Goal: Obtain resource: Download file/media

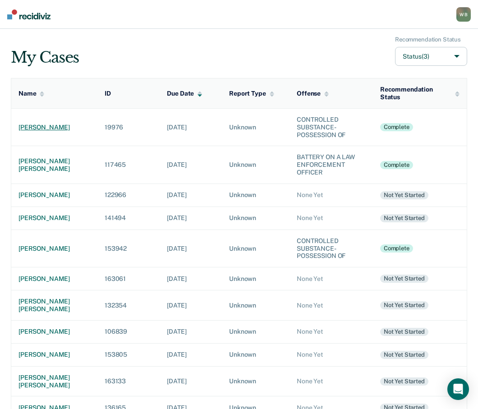
click at [39, 128] on div "[PERSON_NAME]" at bounding box center [54, 128] width 72 height 8
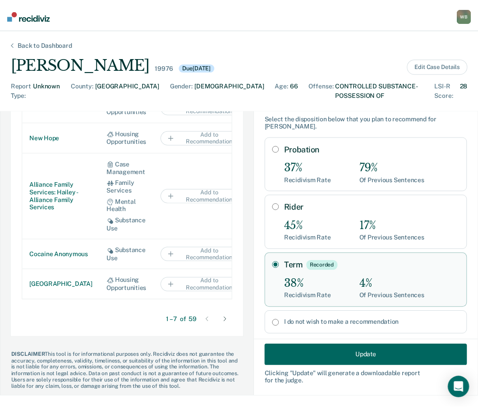
scroll to position [78, 0]
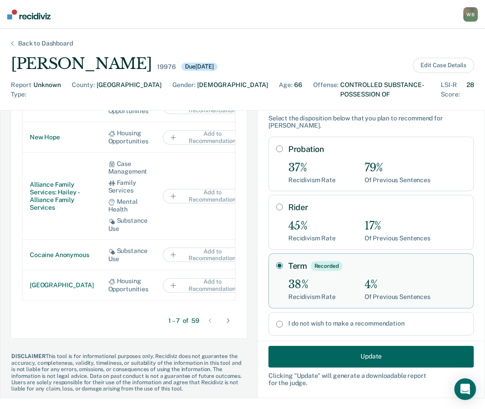
click at [321, 358] on button "Update" at bounding box center [370, 357] width 205 height 22
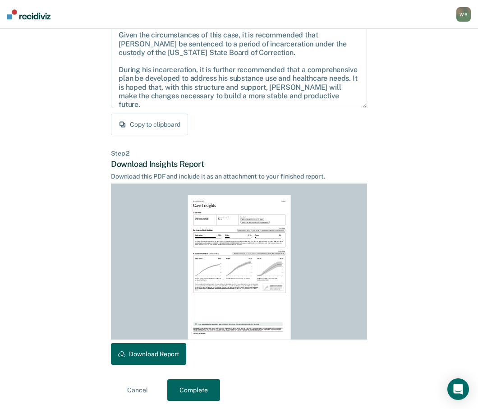
scroll to position [105, 0]
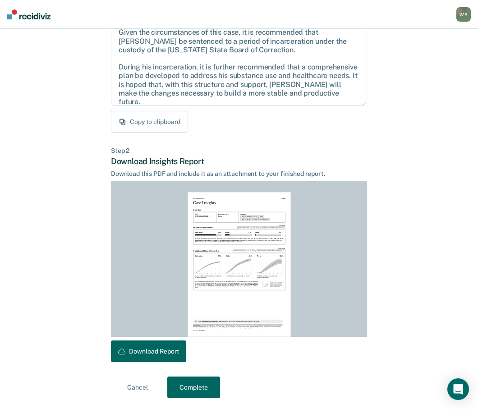
click at [163, 346] on button "Download Report" at bounding box center [148, 352] width 75 height 22
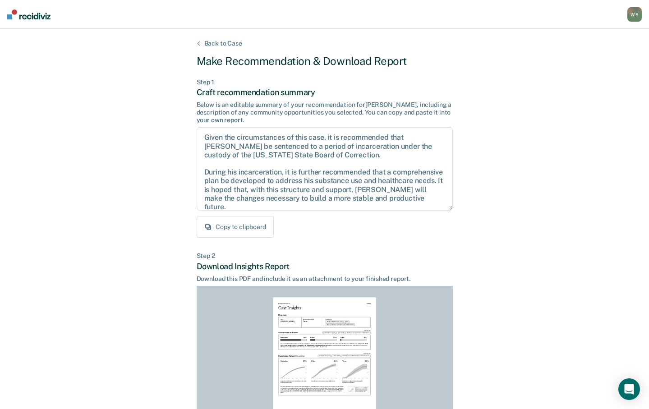
scroll to position [484, 0]
